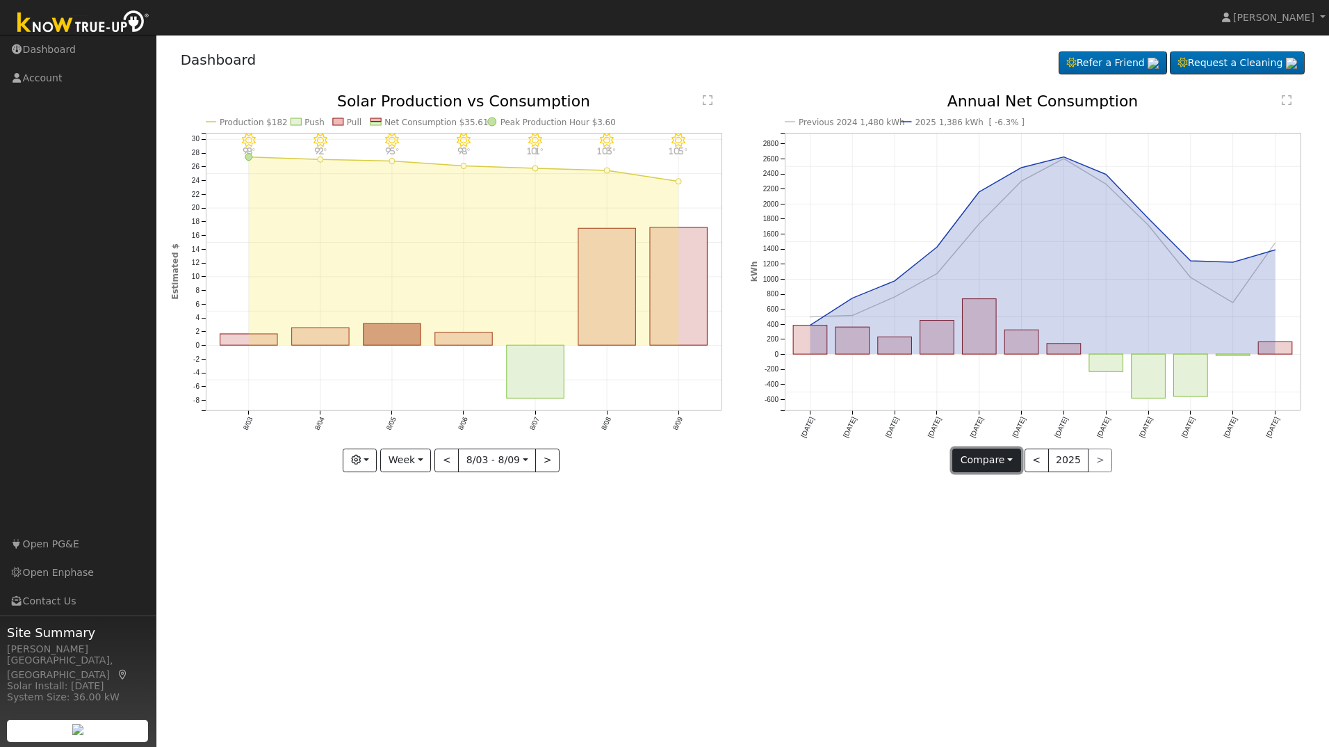
click at [984, 459] on button "Compare" at bounding box center [986, 460] width 69 height 24
click at [987, 594] on div "User Profile First name Last name Email Email Notifications No Emails No Emails…" at bounding box center [742, 391] width 1173 height 712
click at [53, 77] on link "Account" at bounding box center [78, 78] width 156 height 28
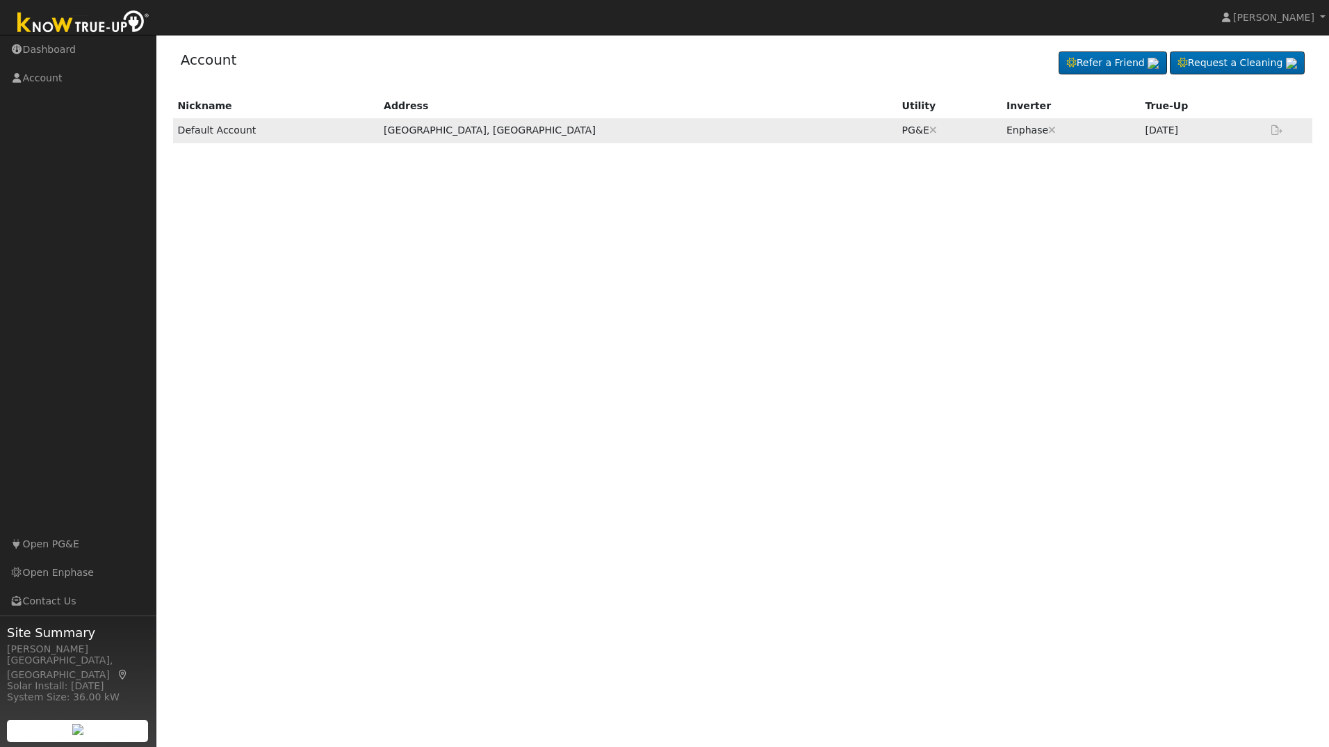
click at [1140, 133] on td "Jul 2025" at bounding box center [1202, 130] width 124 height 24
click at [216, 133] on td "Default Account" at bounding box center [276, 130] width 206 height 24
click at [1158, 135] on td "Jul 2025" at bounding box center [1202, 130] width 124 height 24
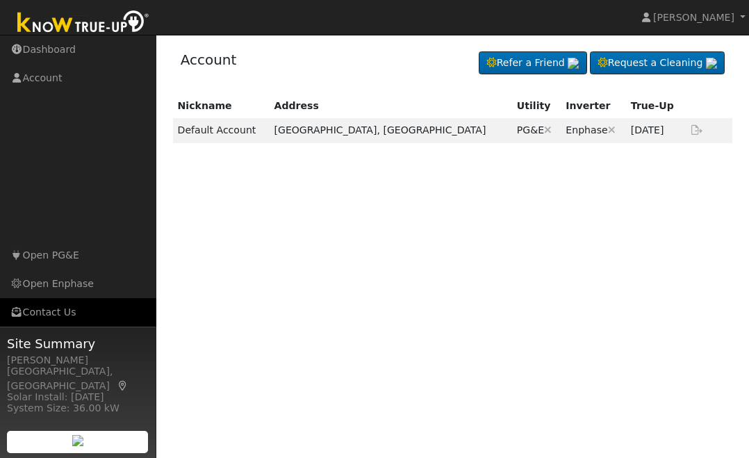
click at [52, 314] on link "Contact Us" at bounding box center [78, 312] width 156 height 28
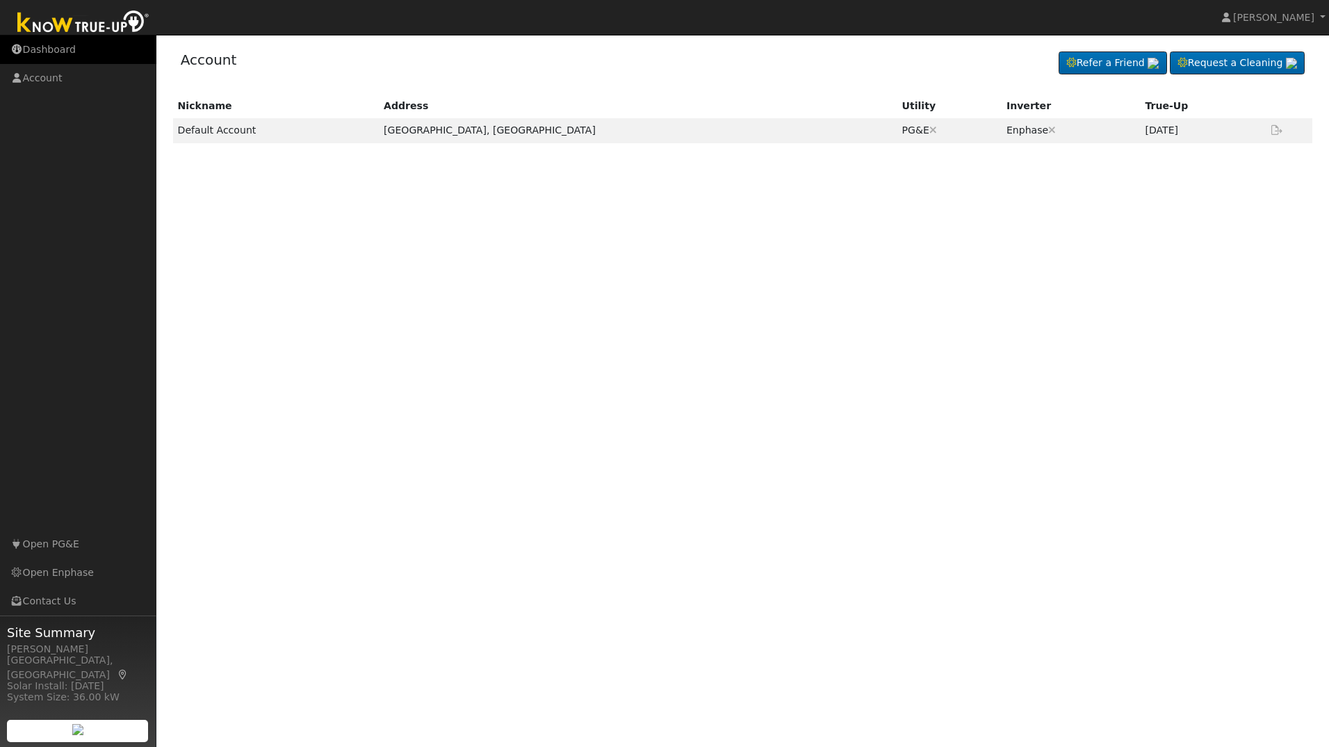
click at [40, 47] on link "Dashboard" at bounding box center [78, 49] width 156 height 28
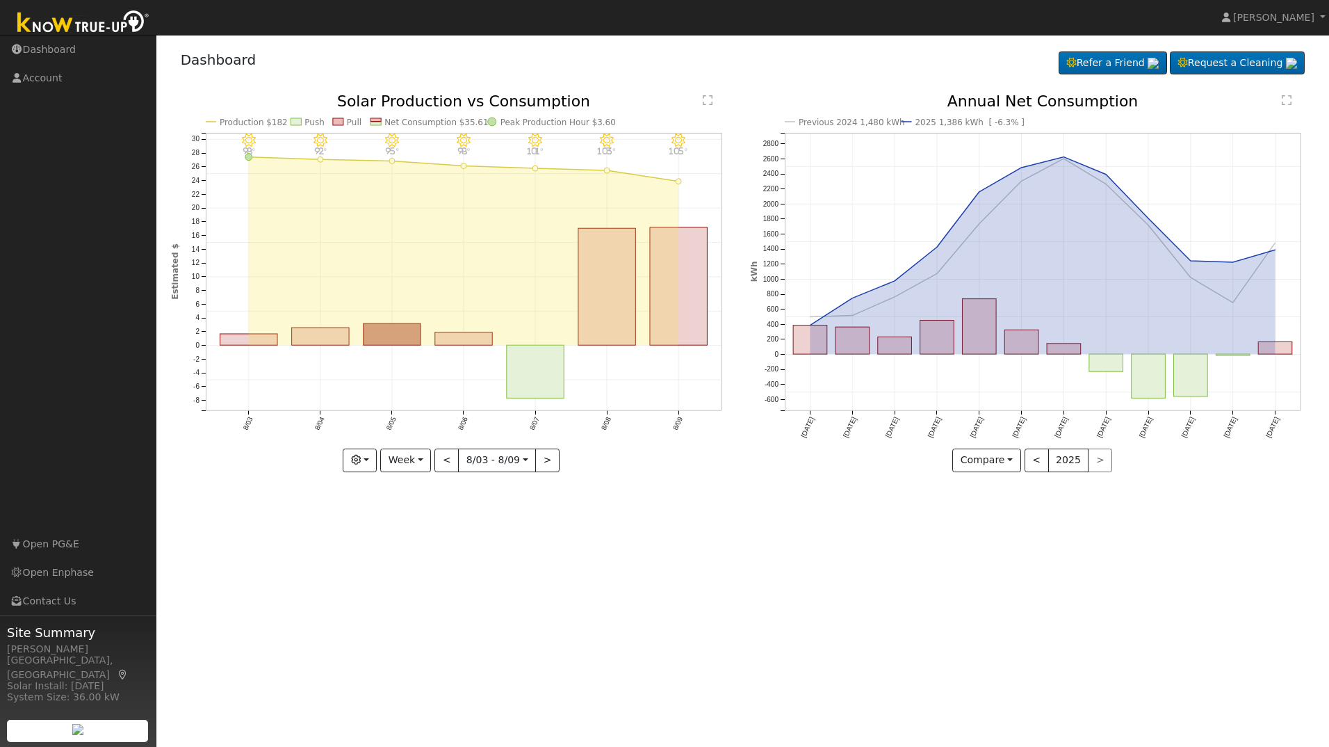
click at [1104, 459] on div "< 2025 >" at bounding box center [1069, 460] width 88 height 24
click at [1099, 461] on div "< 2025 >" at bounding box center [1069, 460] width 88 height 24
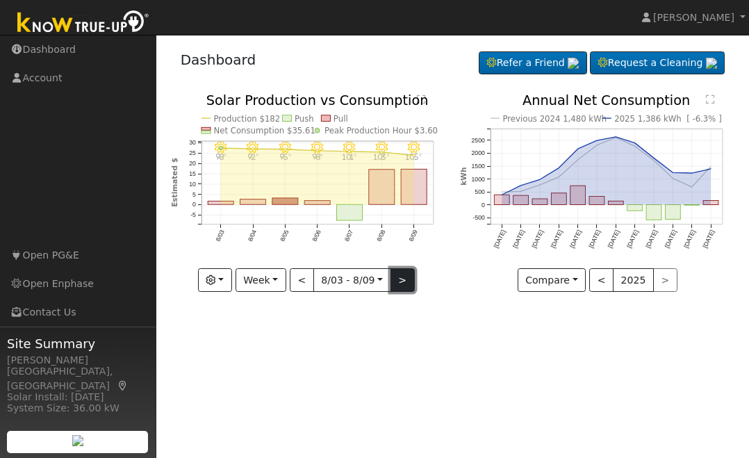
click at [395, 280] on button ">" at bounding box center [403, 280] width 24 height 24
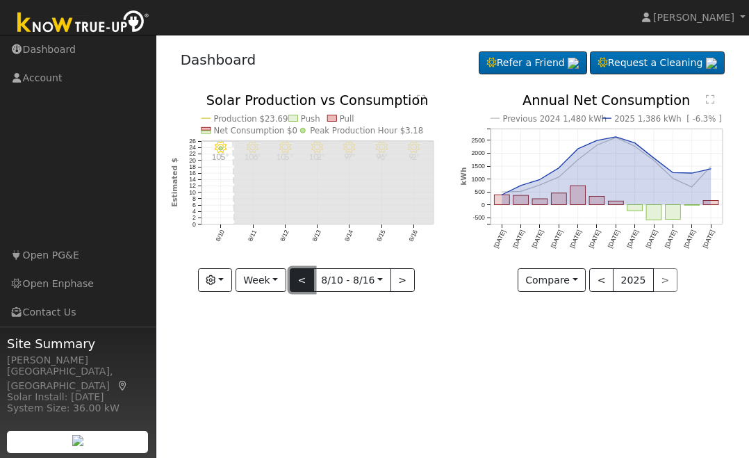
click at [296, 282] on button "<" at bounding box center [302, 280] width 24 height 24
type input "[DATE]"
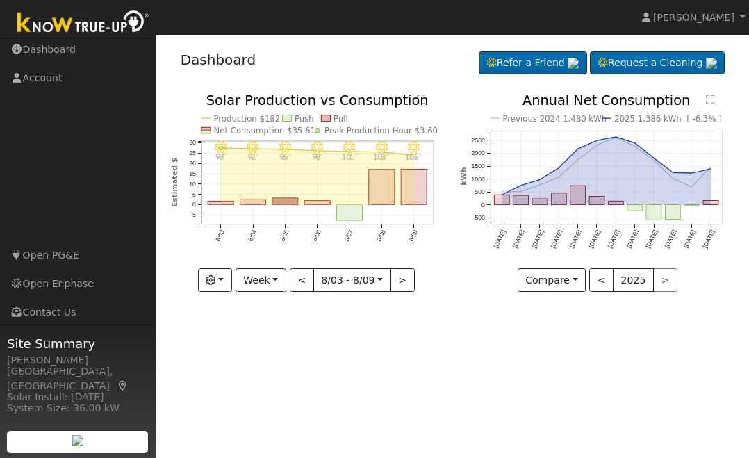
click at [607, 364] on div "User Profile First name Last name Email Email Notifications No Emails No Emails…" at bounding box center [452, 246] width 593 height 423
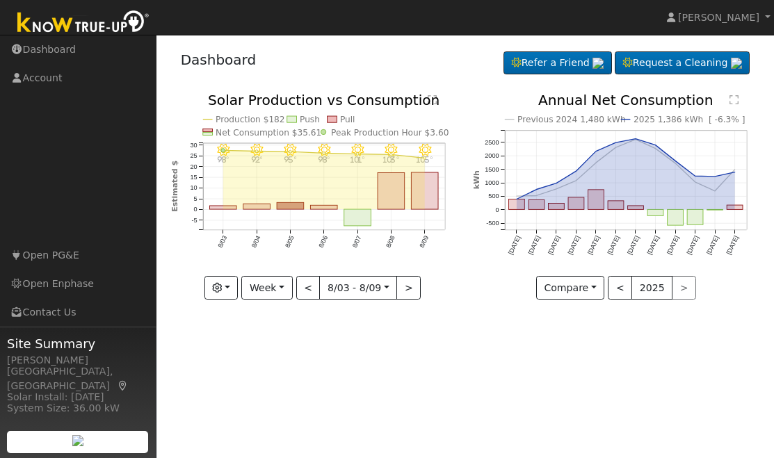
click at [734, 100] on text "" at bounding box center [733, 100] width 9 height 10
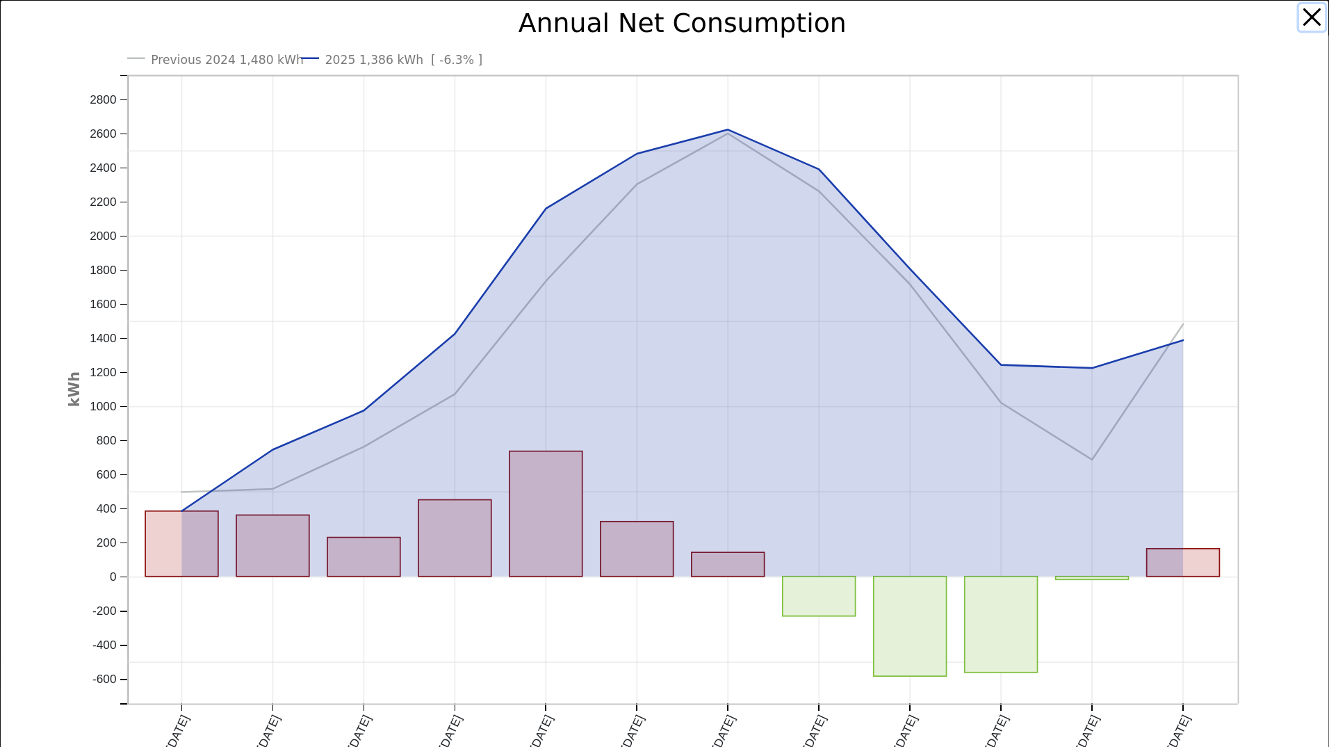
click at [1300, 24] on button "button" at bounding box center [1312, 17] width 26 height 26
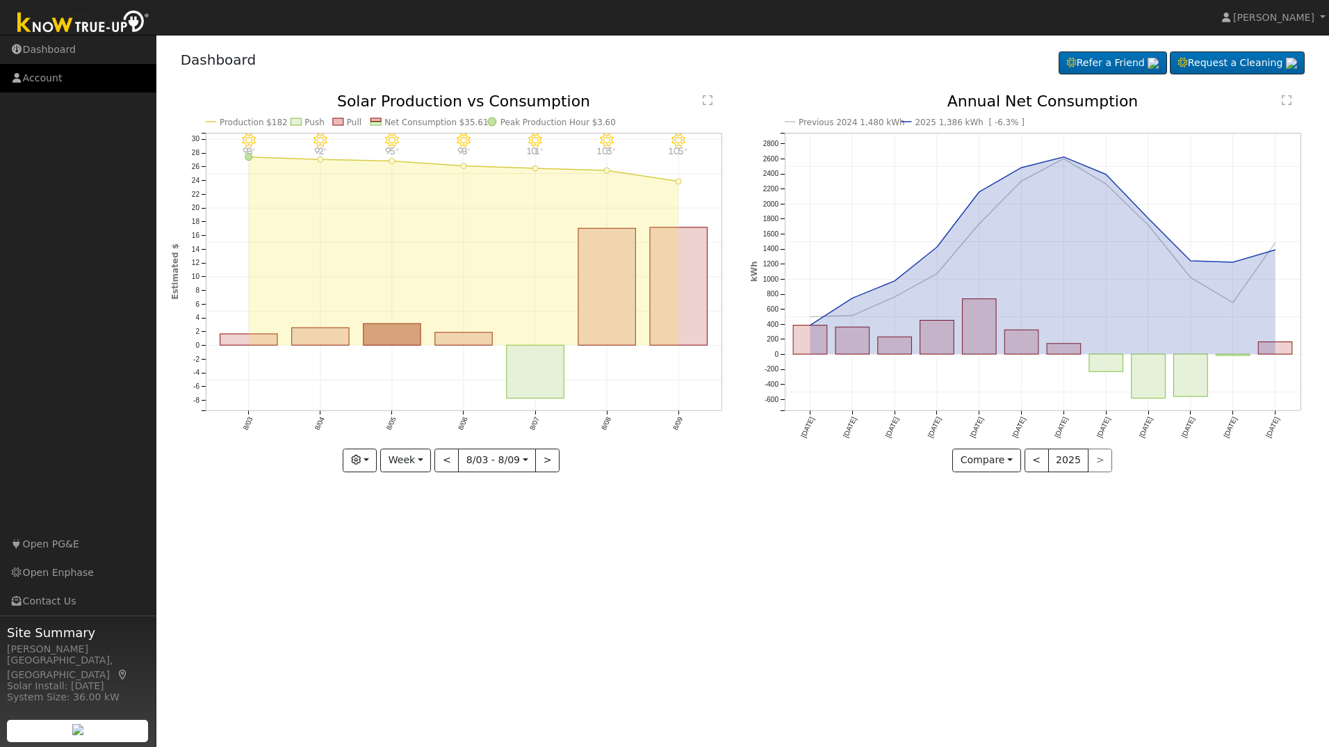
click at [46, 80] on link "Account" at bounding box center [78, 78] width 156 height 28
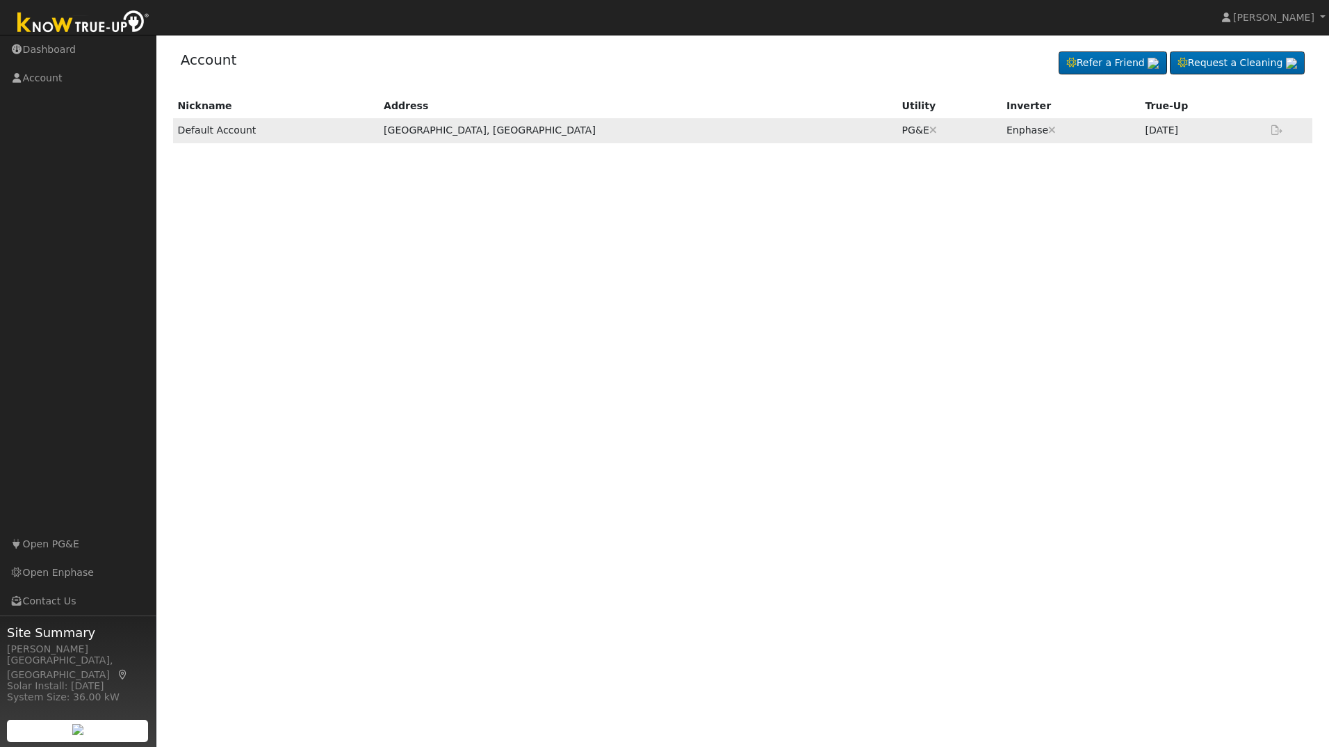
click at [242, 129] on td "Default Account" at bounding box center [276, 130] width 206 height 24
click at [1278, 15] on span "[PERSON_NAME]" at bounding box center [1273, 17] width 81 height 11
click at [1255, 53] on link "Profile" at bounding box center [1271, 51] width 114 height 19
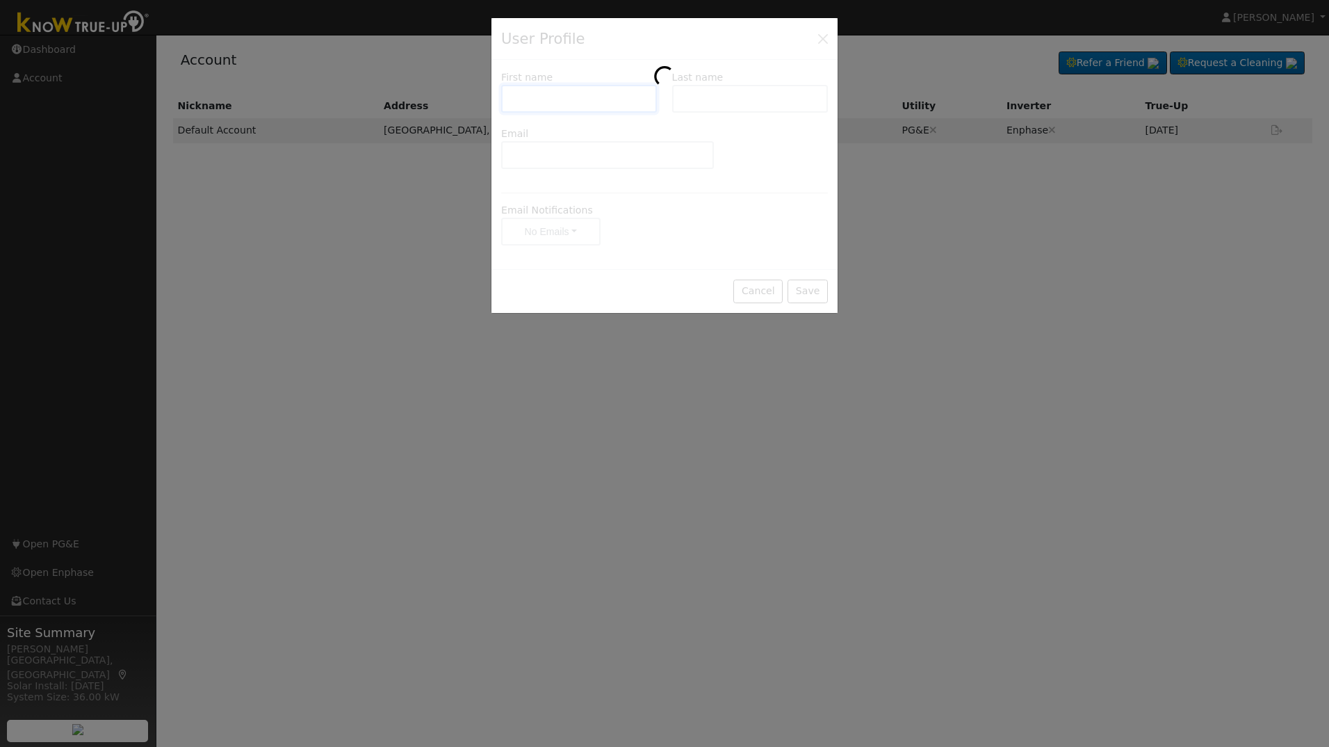
type input "[PERSON_NAME]"
type input "[EMAIL_ADDRESS][DOMAIN_NAME]"
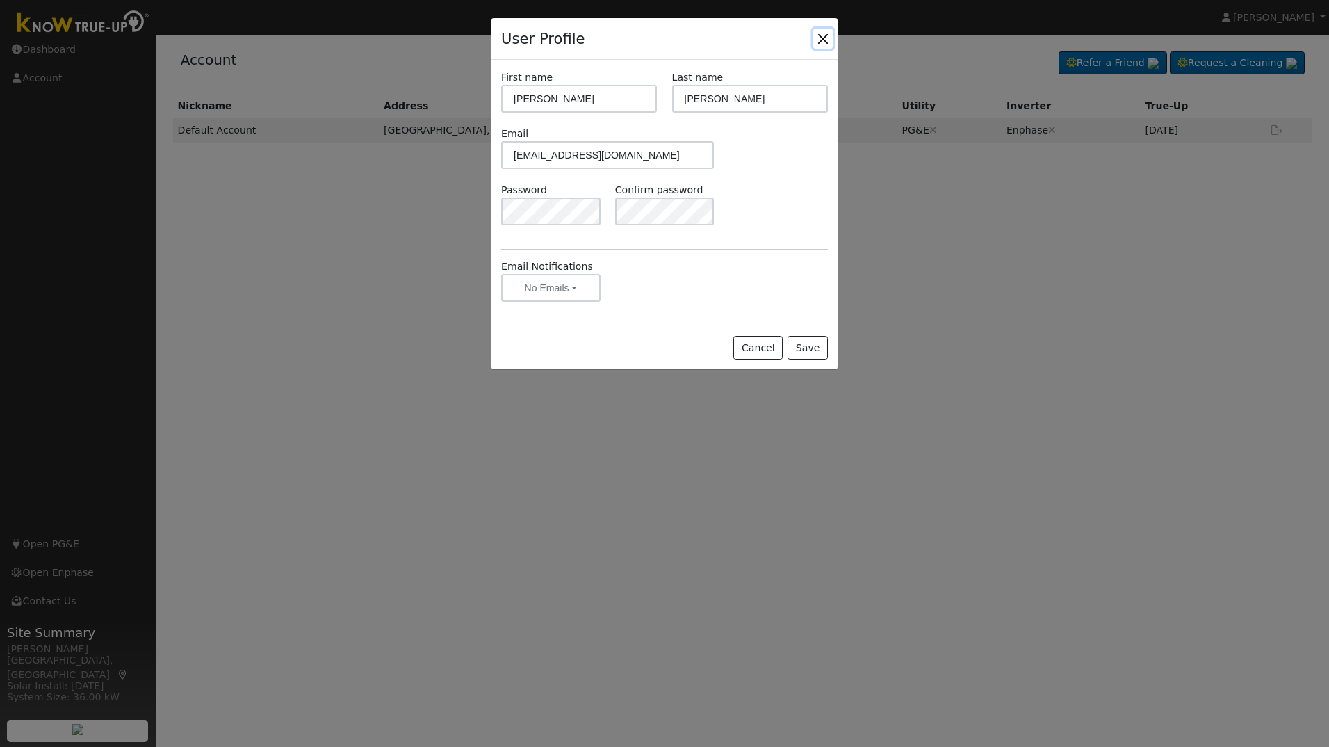
click at [822, 41] on button "Close" at bounding box center [822, 37] width 19 height 19
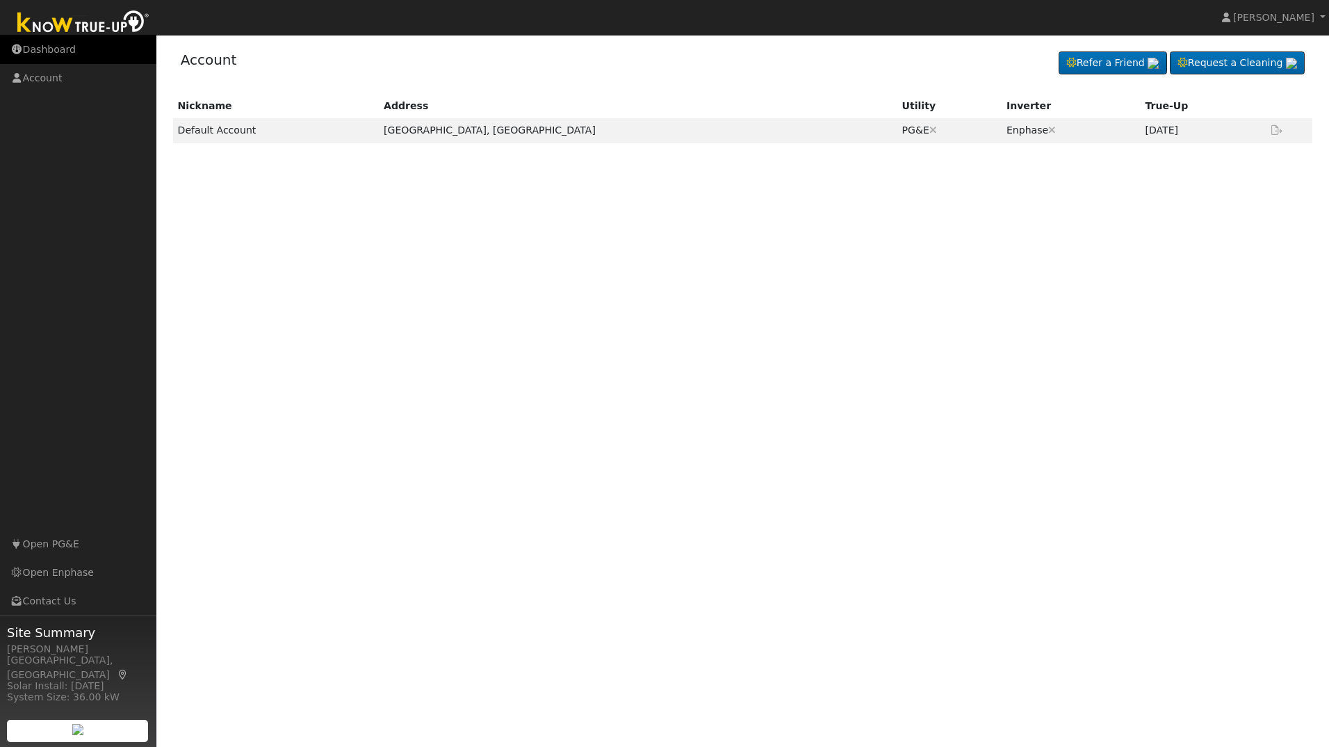
click at [66, 54] on link "Dashboard" at bounding box center [78, 49] width 156 height 28
click at [51, 48] on link "Dashboard" at bounding box center [78, 49] width 156 height 28
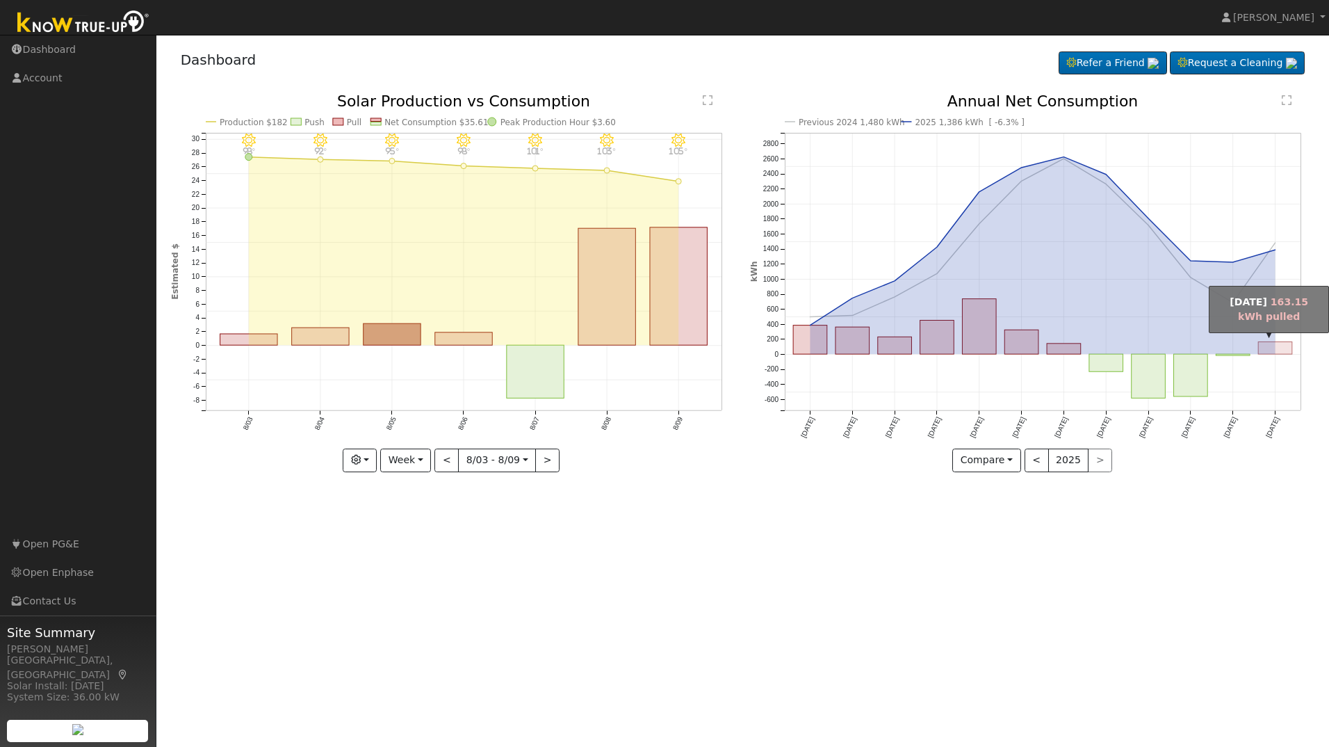
click at [1285, 351] on rect "onclick=""" at bounding box center [1276, 348] width 34 height 13
click at [1036, 462] on button "<" at bounding box center [1037, 460] width 24 height 24
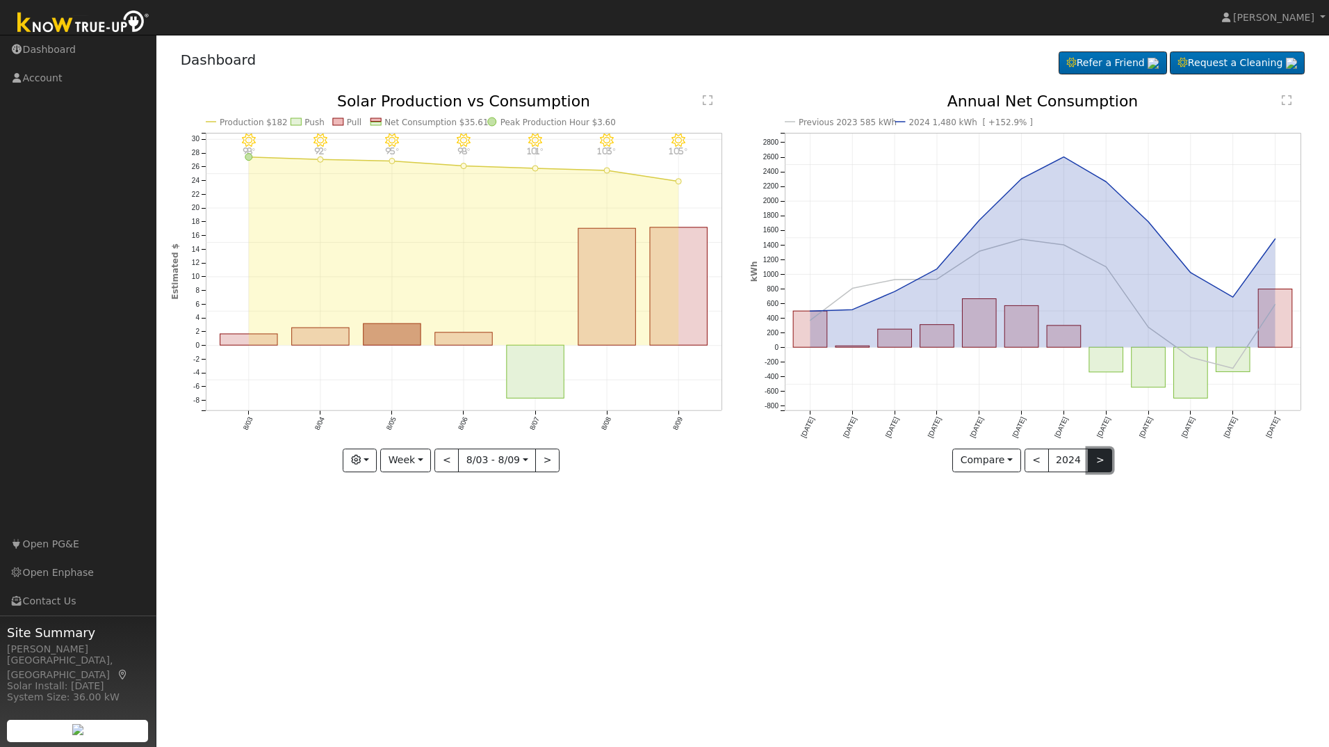
click at [1100, 468] on button ">" at bounding box center [1100, 460] width 24 height 24
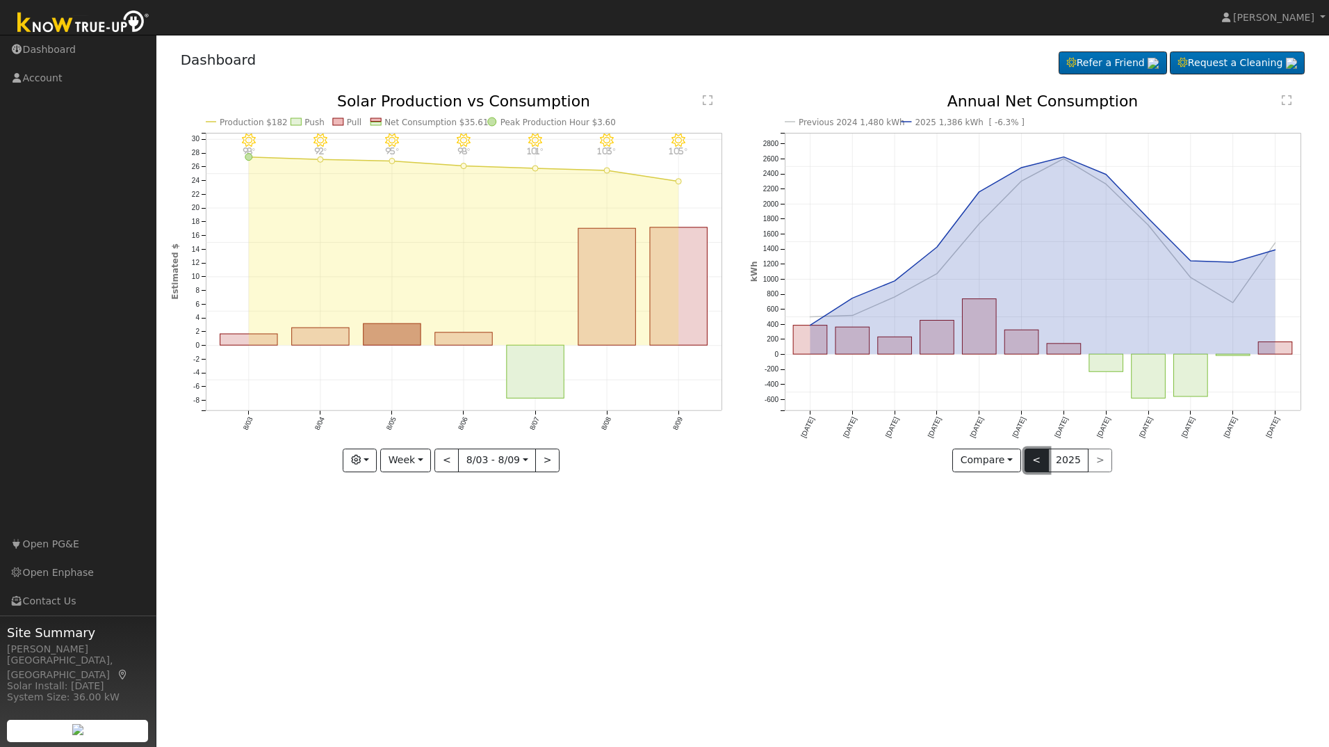
click at [1041, 462] on button "<" at bounding box center [1037, 460] width 24 height 24
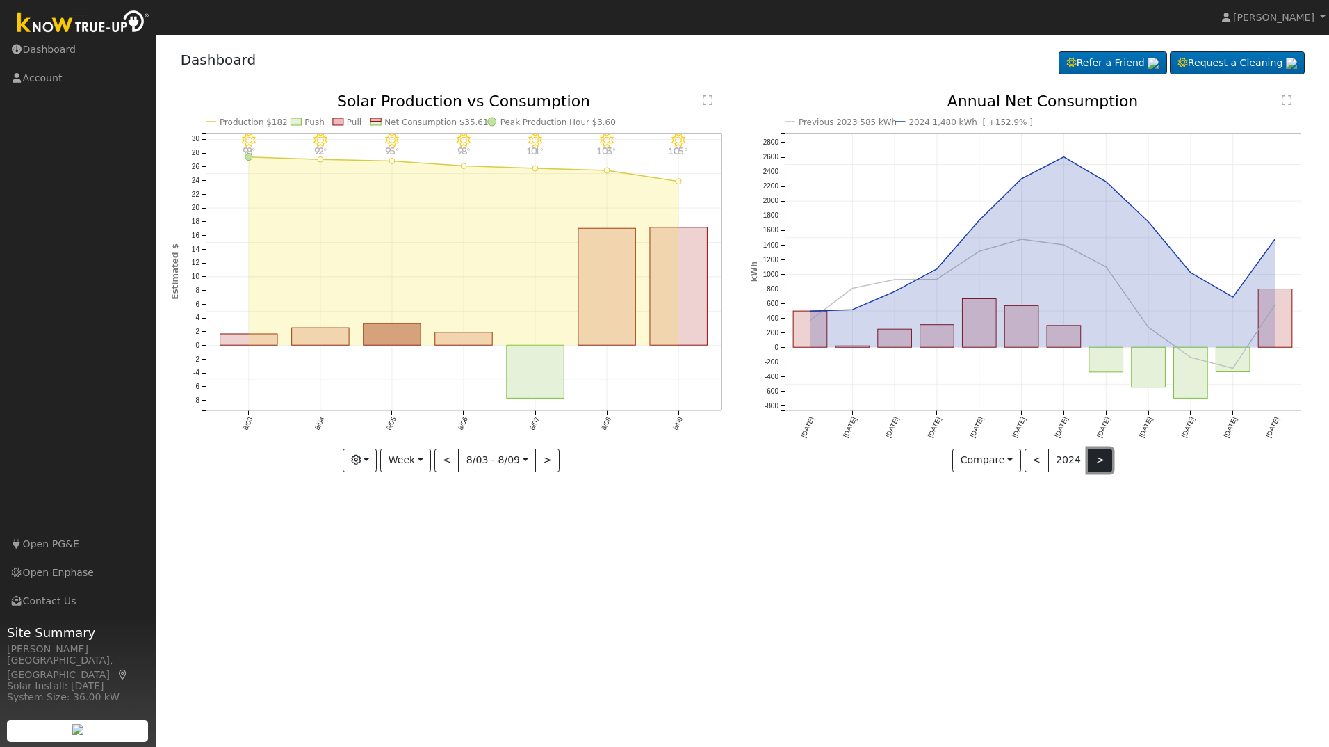
click at [1096, 460] on button ">" at bounding box center [1100, 460] width 24 height 24
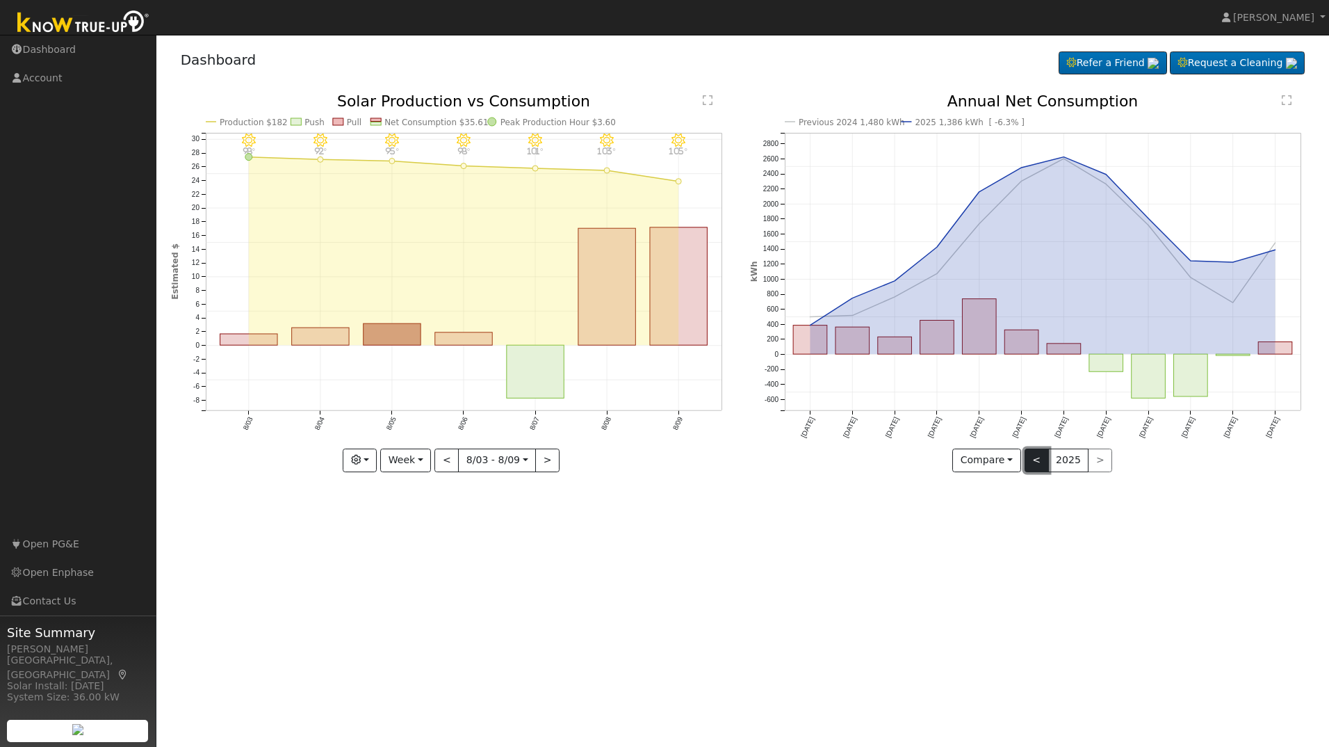
click at [1035, 462] on button "<" at bounding box center [1037, 460] width 24 height 24
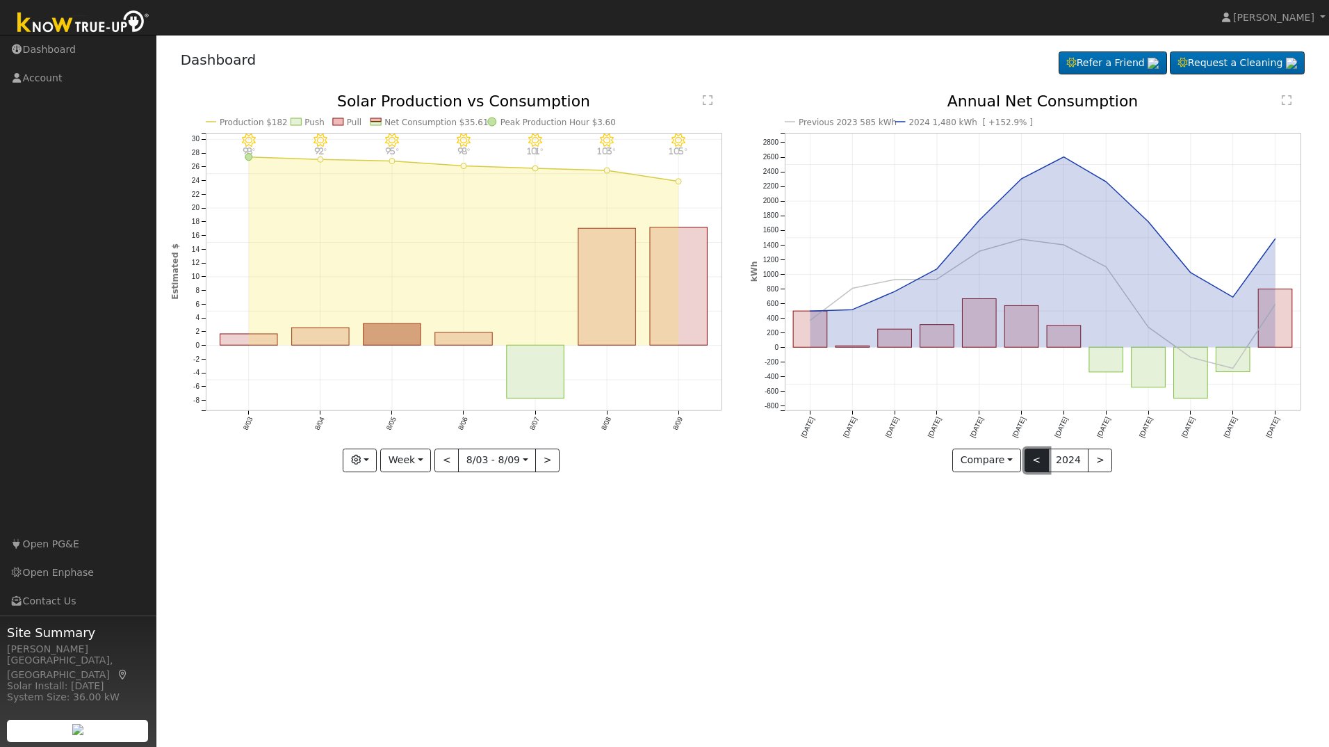
click at [1035, 460] on button "<" at bounding box center [1037, 460] width 24 height 24
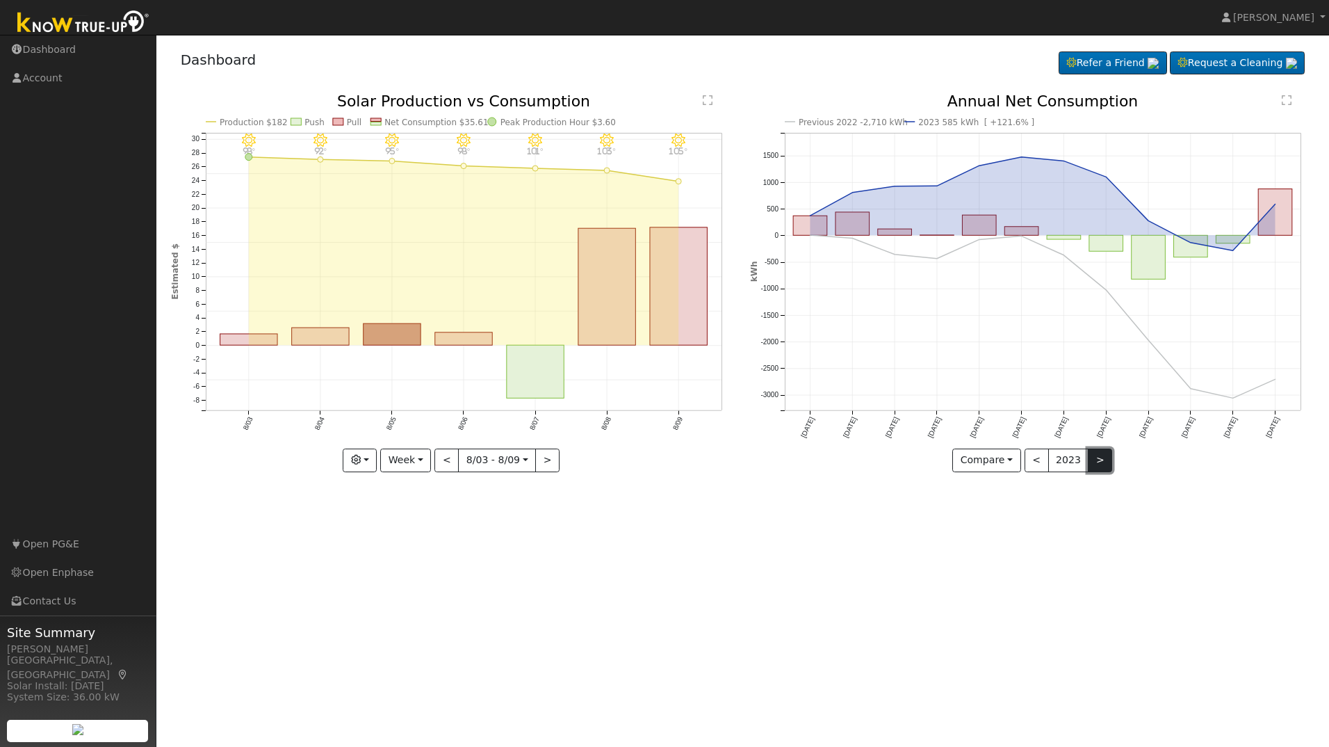
click at [1099, 466] on button ">" at bounding box center [1100, 460] width 24 height 24
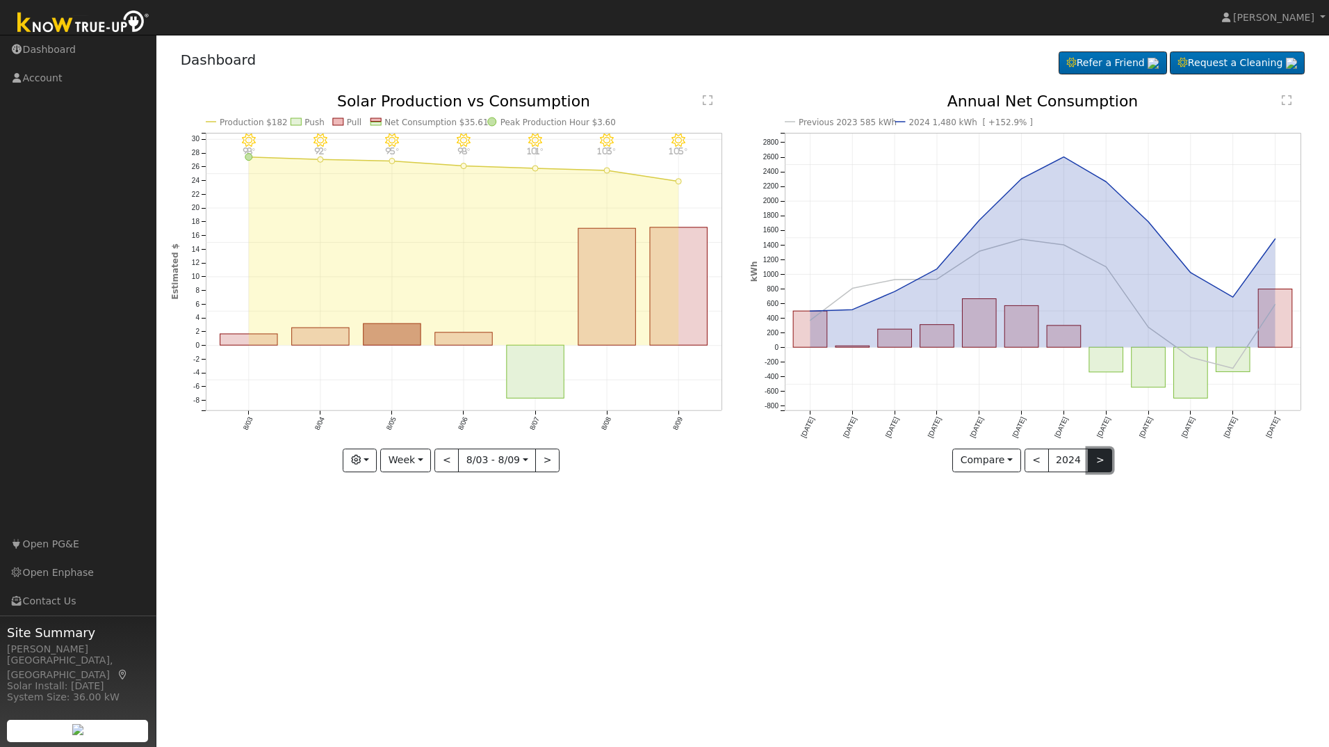
click at [1099, 466] on button ">" at bounding box center [1100, 460] width 24 height 24
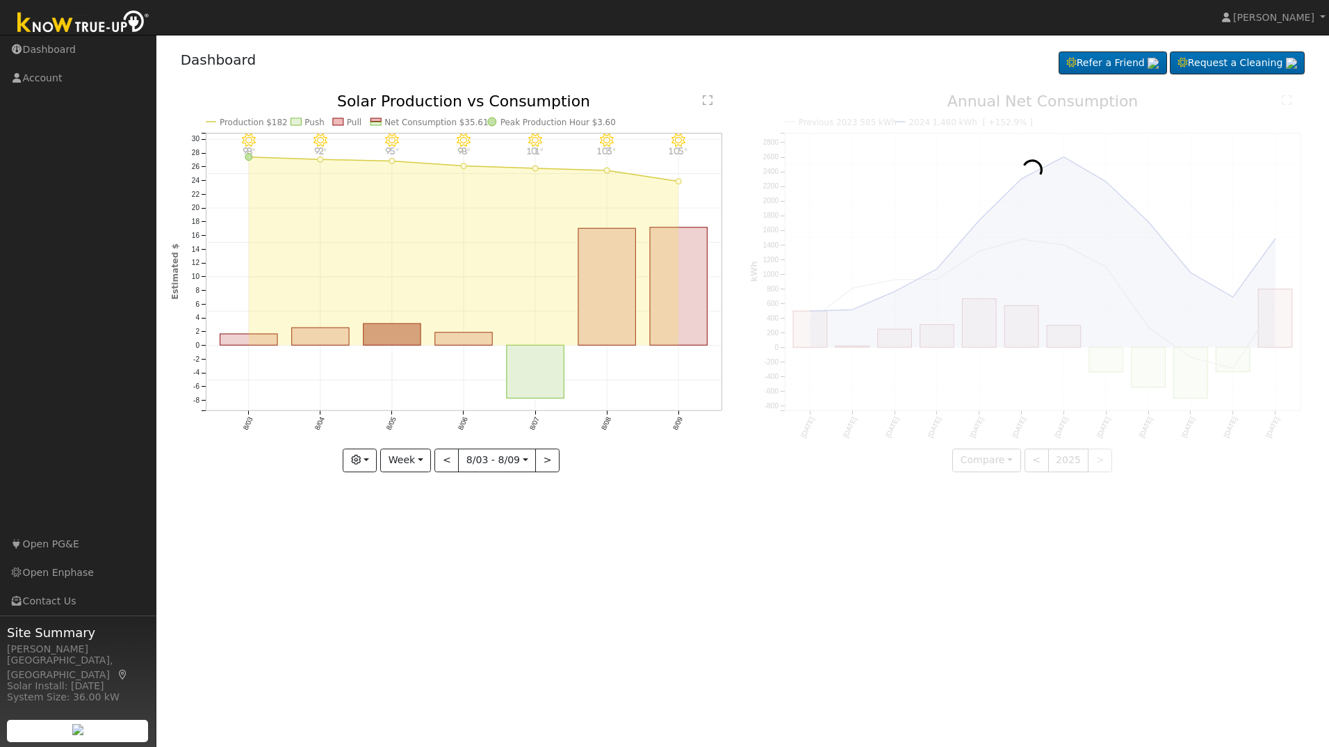
click at [630, 505] on div "User Profile First name Last name Email Email Notifications No Emails No Emails…" at bounding box center [742, 391] width 1173 height 712
click at [46, 51] on link "Dashboard" at bounding box center [78, 49] width 156 height 28
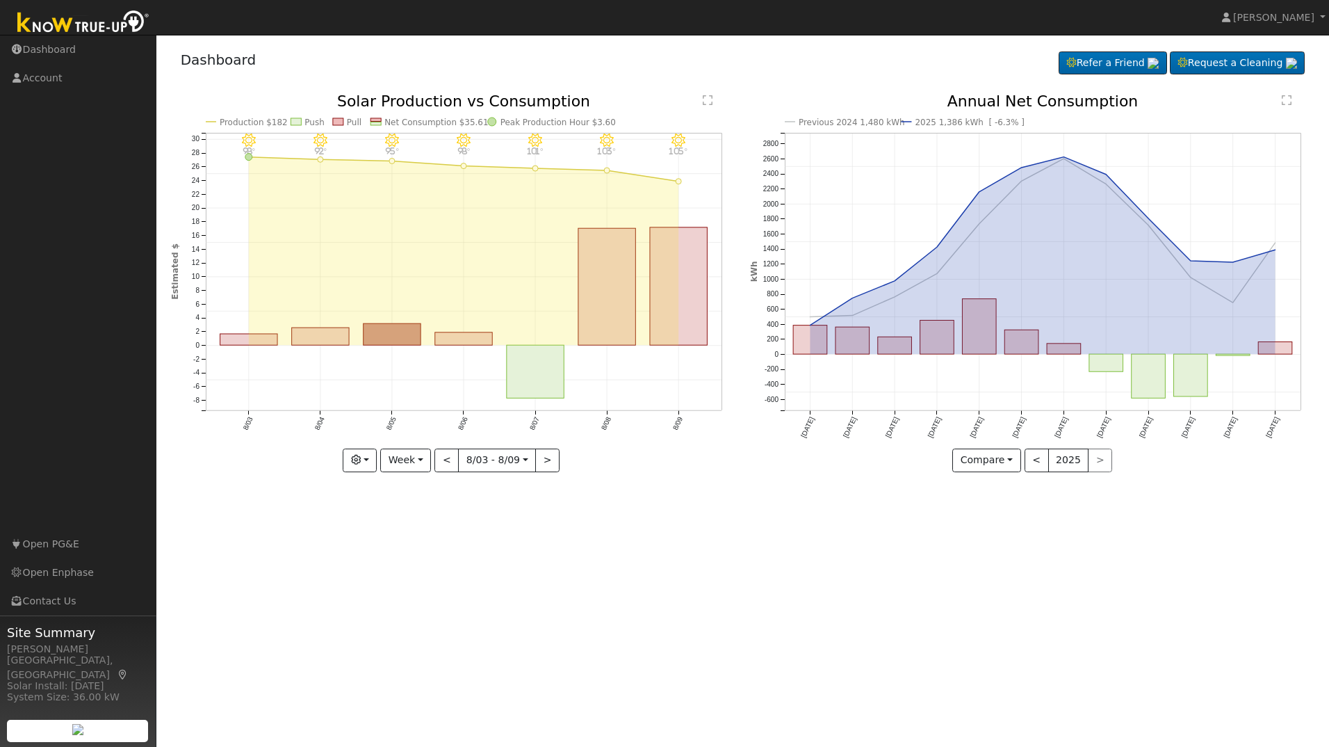
click at [464, 587] on div "User Profile First name Last name Email Email Notifications No Emails No Emails…" at bounding box center [742, 391] width 1173 height 712
click at [45, 545] on link "Open PG&E" at bounding box center [78, 544] width 156 height 28
